Goal: Check status: Check status

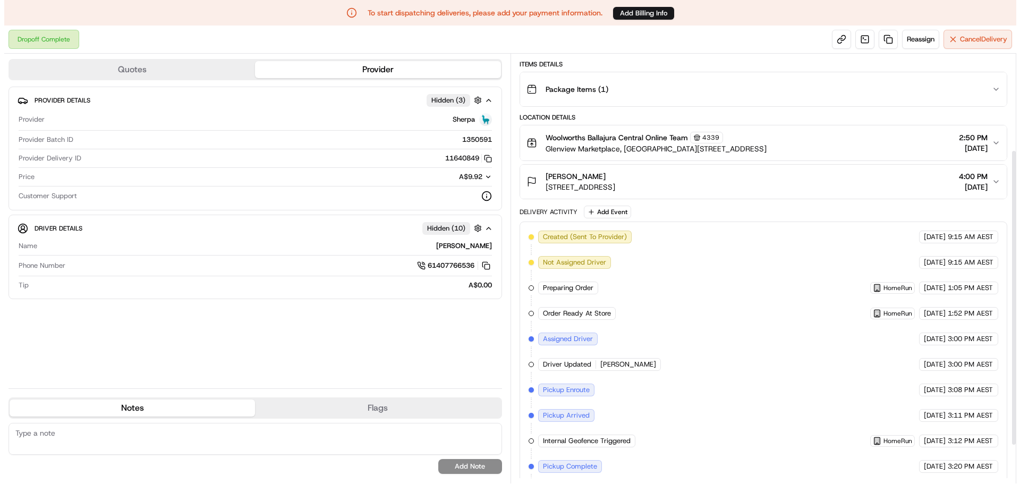
scroll to position [35, 0]
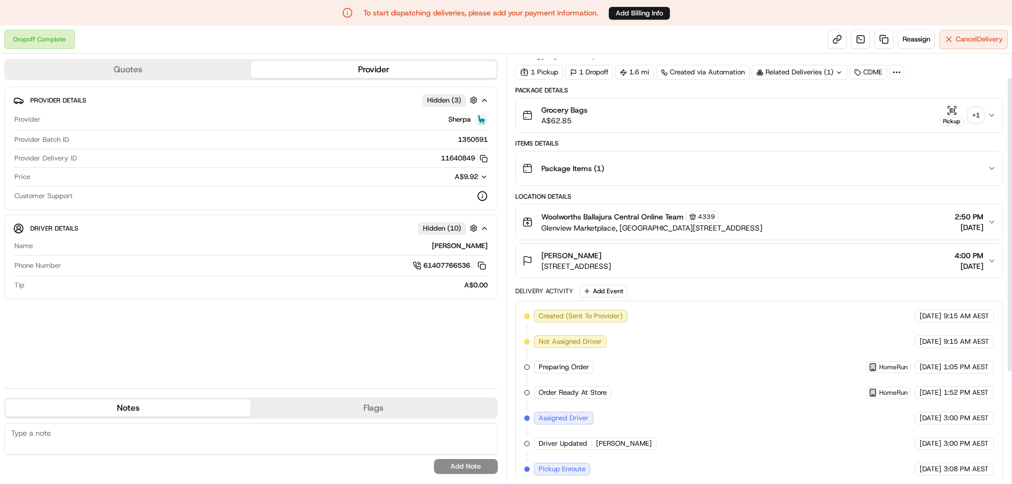
click at [978, 114] on div "+ 1" at bounding box center [976, 115] width 15 height 15
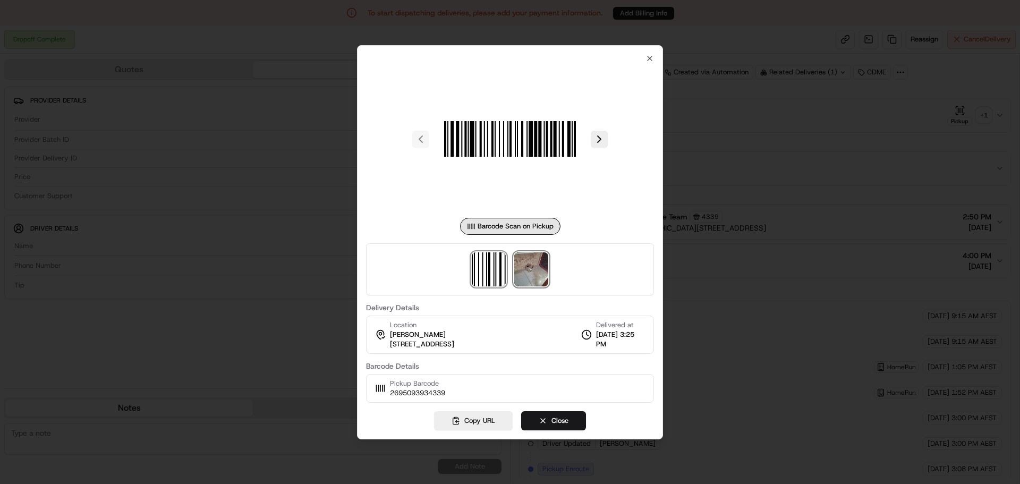
click at [530, 267] on img at bounding box center [531, 269] width 34 height 34
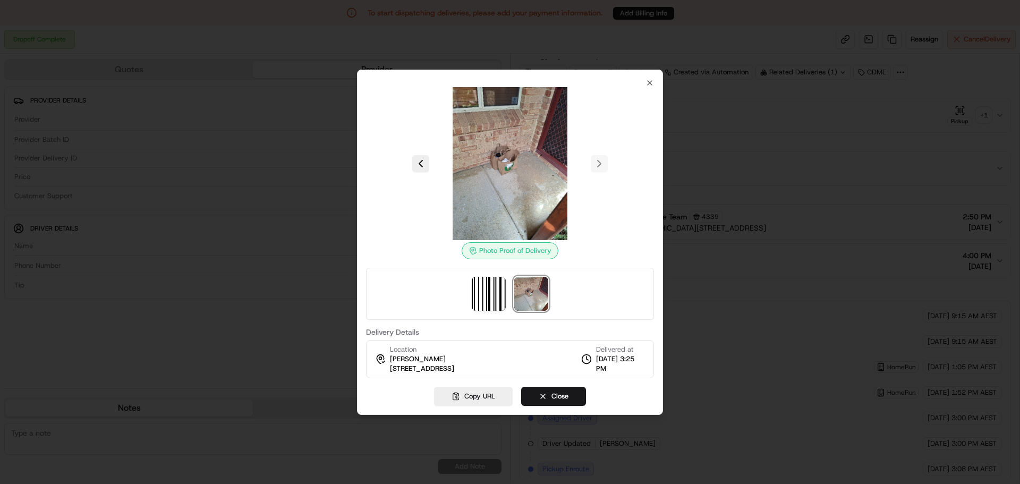
click at [463, 104] on img at bounding box center [510, 163] width 153 height 153
click at [489, 156] on img at bounding box center [510, 163] width 153 height 153
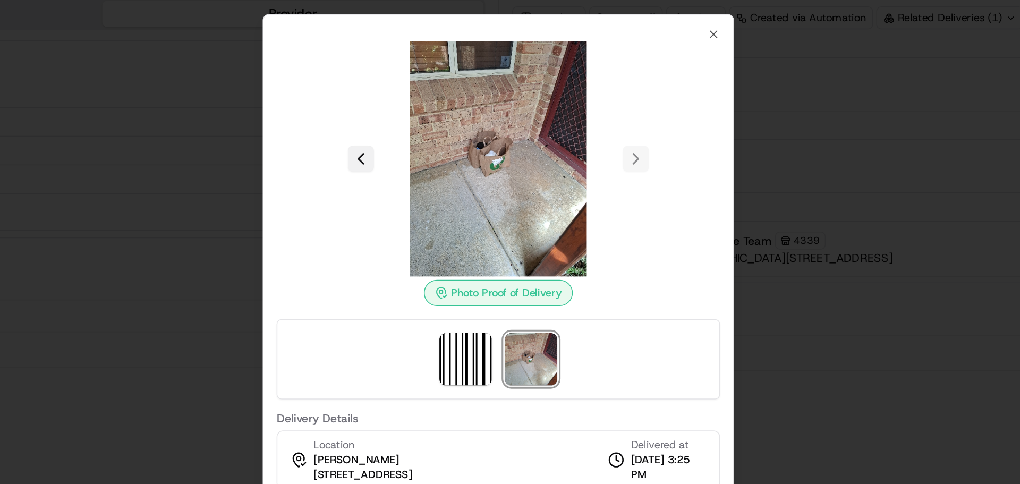
click at [419, 166] on button at bounding box center [420, 163] width 17 height 17
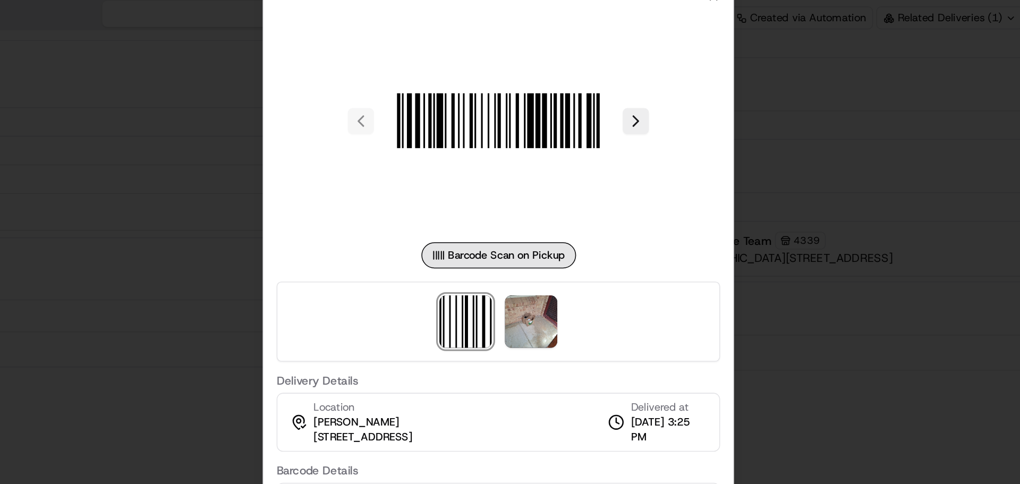
click at [420, 138] on div at bounding box center [510, 139] width 288 height 153
click at [422, 139] on div at bounding box center [510, 139] width 288 height 153
click at [529, 267] on img at bounding box center [531, 269] width 34 height 34
